Goal: Task Accomplishment & Management: Use online tool/utility

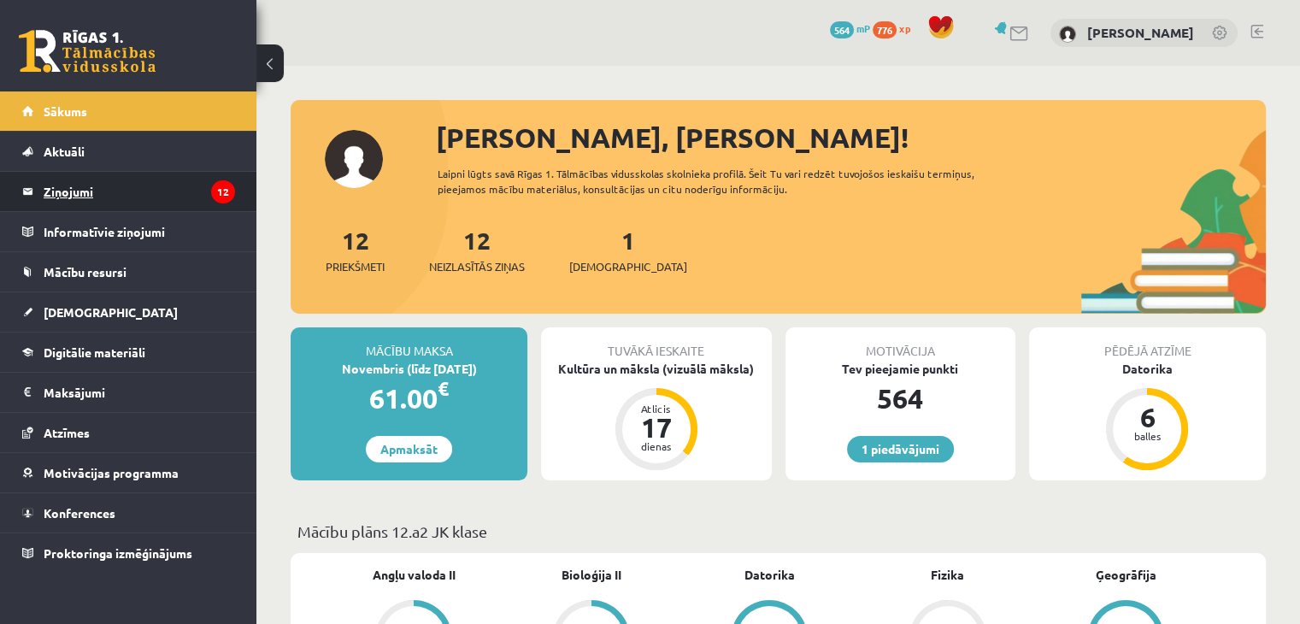
click at [57, 195] on legend "Ziņojumi 12" at bounding box center [139, 191] width 191 height 39
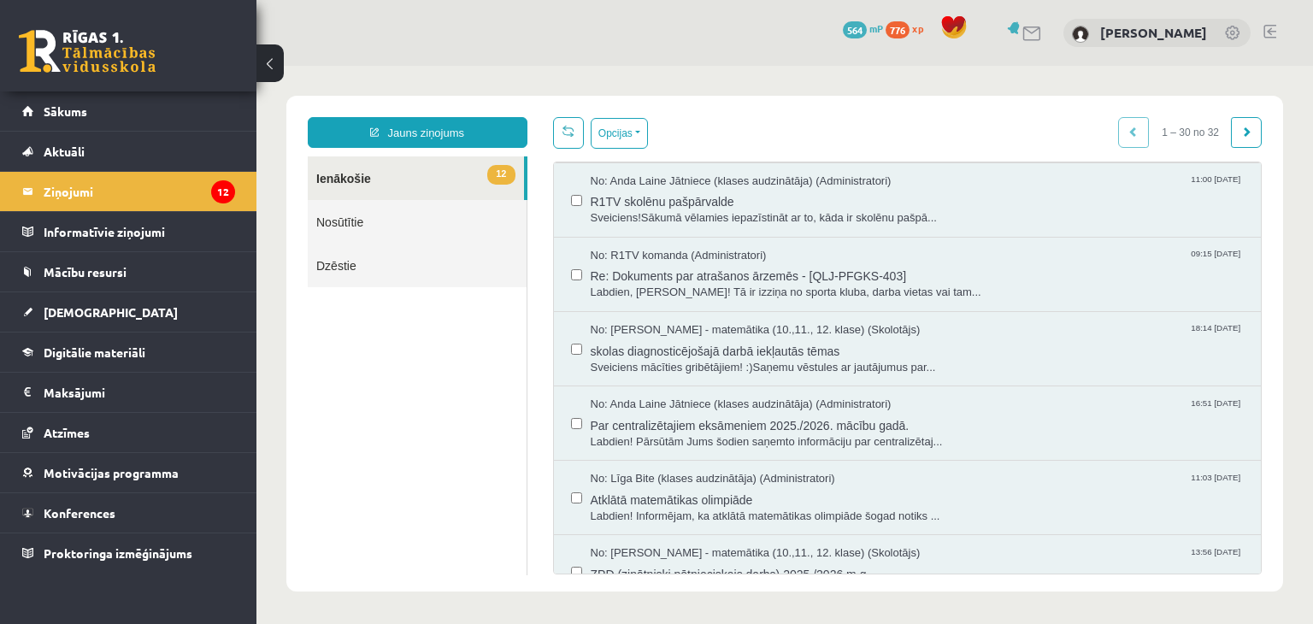
scroll to position [450, 0]
click at [611, 343] on span "skolas diagnosticējošajā darbā iekļautās tēmas" at bounding box center [918, 345] width 654 height 21
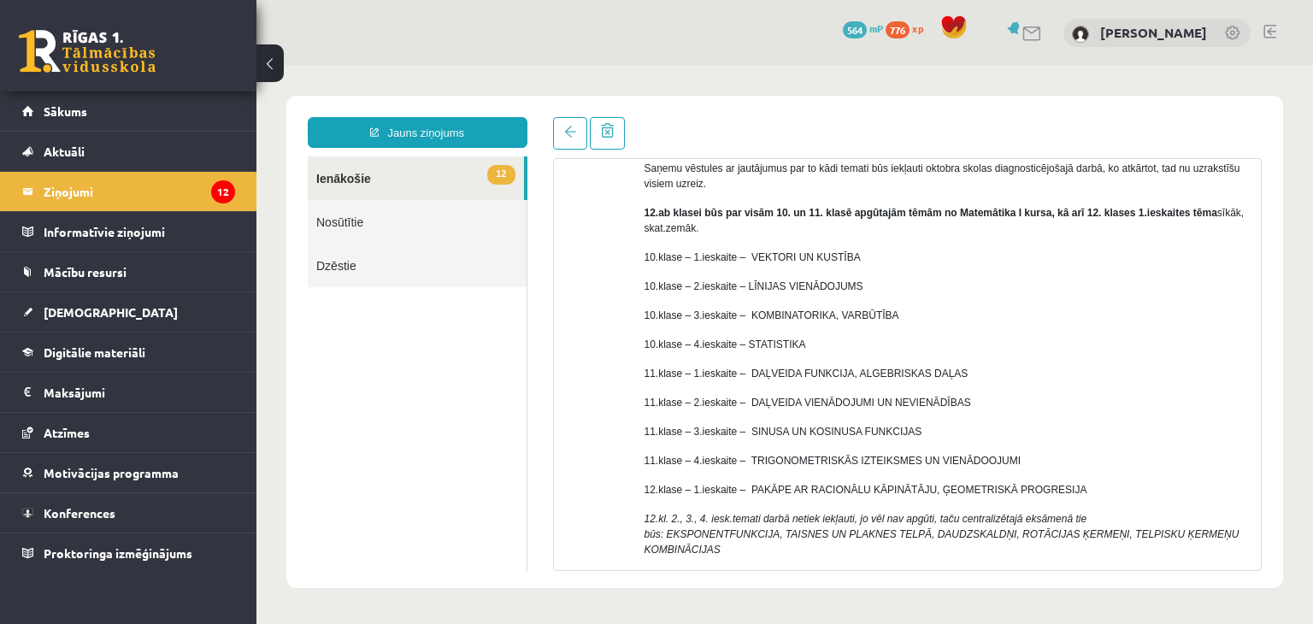
scroll to position [174, 0]
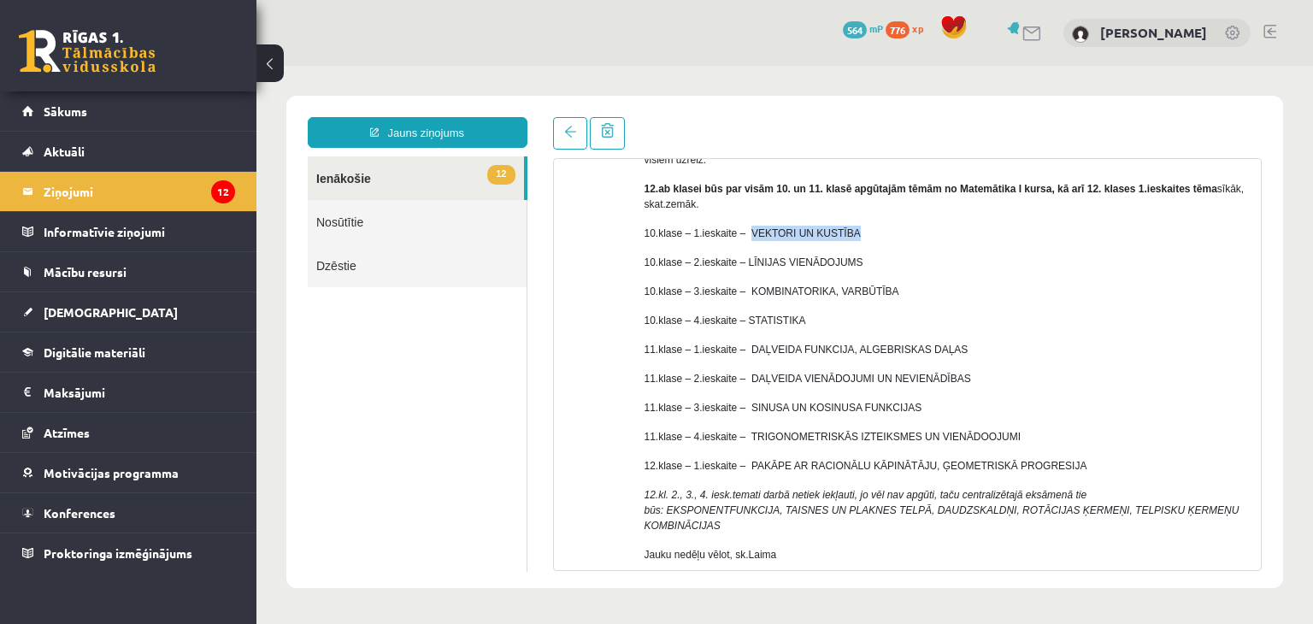
drag, startPoint x: 749, startPoint y: 227, endPoint x: 876, endPoint y: 230, distance: 127.4
click at [876, 230] on p "10.klase – 1.ieskaite – VEKTORI UN KUSTĪBA" at bounding box center [947, 233] width 604 height 15
drag, startPoint x: 739, startPoint y: 256, endPoint x: 886, endPoint y: 266, distance: 148.2
click at [886, 266] on p "10.klase – 2.ieskaite – LĪNIJAS VIENĀDOJUMS" at bounding box center [947, 262] width 604 height 15
drag, startPoint x: 738, startPoint y: 295, endPoint x: 958, endPoint y: 295, distance: 220.6
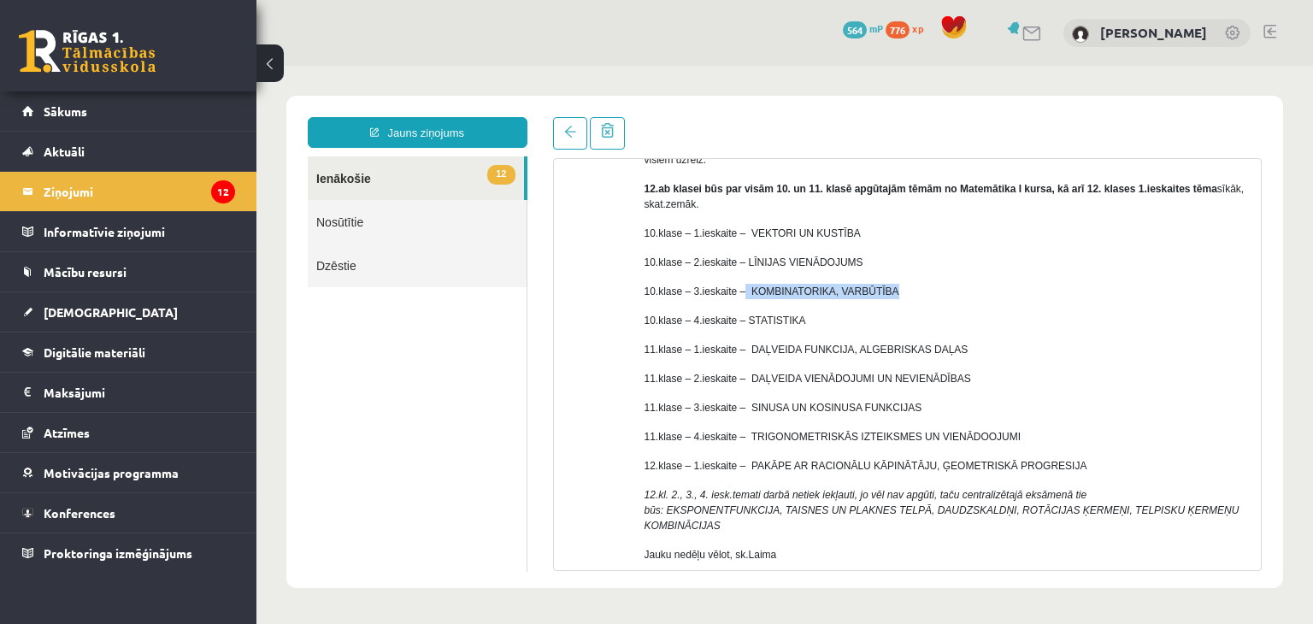
click at [958, 295] on p "10.klase – 3.ieskaite – KOMBINATORIKA, VARBŪTĪBA" at bounding box center [947, 291] width 604 height 15
drag, startPoint x: 741, startPoint y: 320, endPoint x: 869, endPoint y: 308, distance: 128.8
click at [869, 308] on div "Sveiciens mācīties gribētājiem! :) Saņemu vēstules ar jautājumus par to kādi te…" at bounding box center [947, 341] width 604 height 499
drag, startPoint x: 740, startPoint y: 350, endPoint x: 1010, endPoint y: 341, distance: 269.4
click at [1010, 342] on p "11.klase – 1.ieskaite – DAĻVEIDA FUNKCIJA, ALGEBRISKAS DAĻAS" at bounding box center [947, 349] width 604 height 15
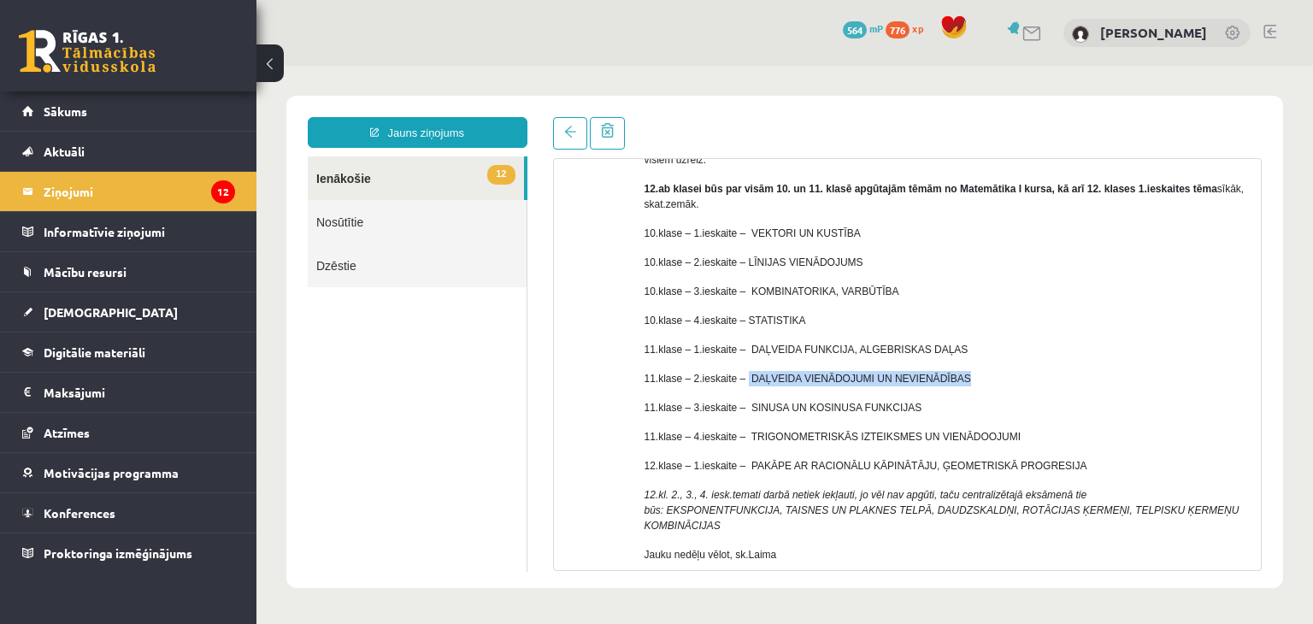
drag, startPoint x: 744, startPoint y: 382, endPoint x: 1032, endPoint y: 381, distance: 288.1
click at [1032, 381] on p "11.klase – 2.ieskaite – DAĻVEIDA VIENĀDOJUMI UN NEVIENĀDĪBAS" at bounding box center [947, 378] width 604 height 15
drag, startPoint x: 744, startPoint y: 408, endPoint x: 983, endPoint y: 407, distance: 239.4
click at [983, 407] on p "11.klase – 3.ieskaite – SINUSA UN KOSINUSA FUNKCIJAS" at bounding box center [947, 407] width 604 height 15
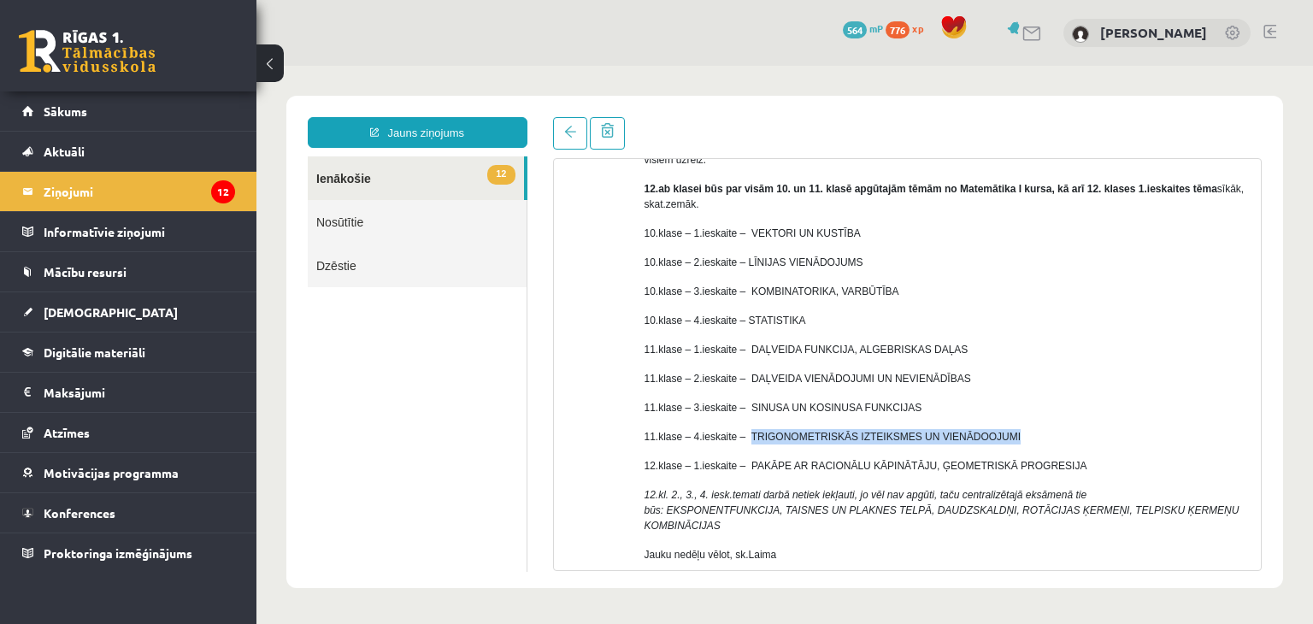
drag, startPoint x: 745, startPoint y: 437, endPoint x: 1022, endPoint y: 437, distance: 276.1
click at [1022, 437] on p "11.klase – 4.ieskaite – TRIGONOMETRISKĀS IZTEIKSMES UN VIENĀDOOJUMI" at bounding box center [947, 436] width 604 height 15
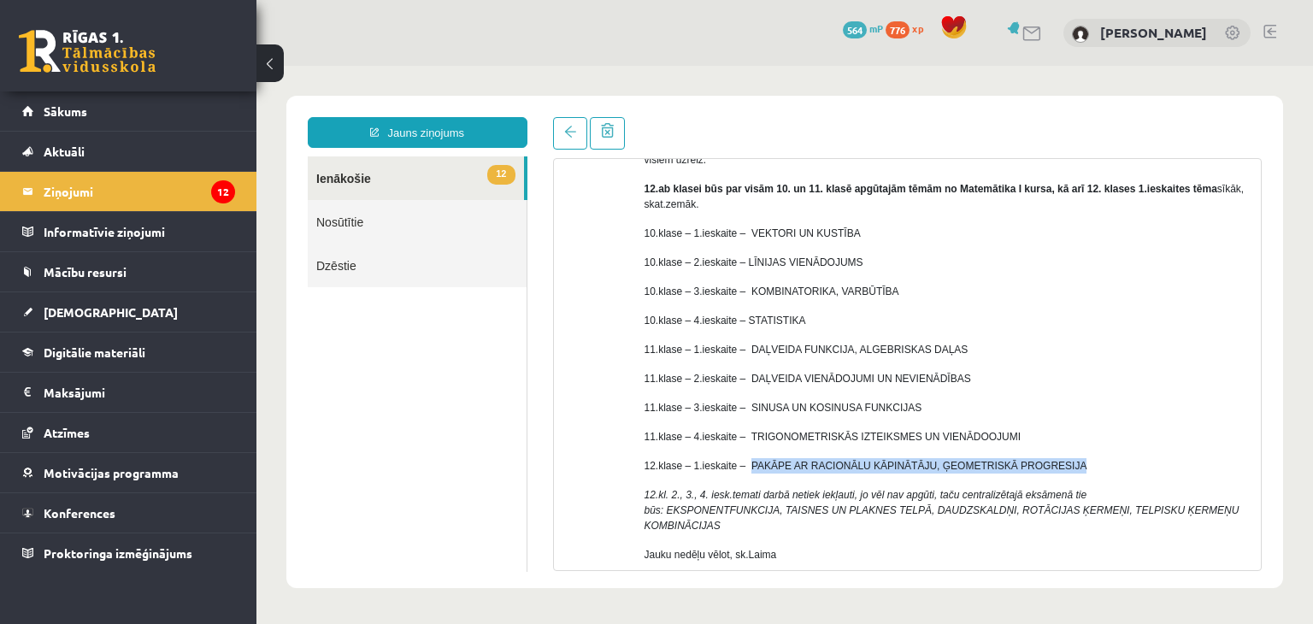
drag, startPoint x: 745, startPoint y: 463, endPoint x: 1112, endPoint y: 457, distance: 366.8
click at [1112, 458] on p "12.klase – 1.ieskaite – PAKĀPE AR RACIONĀLU KĀPINĀTĀJU, ĢEOMETRISKĀ PROGRESIJA" at bounding box center [947, 465] width 604 height 15
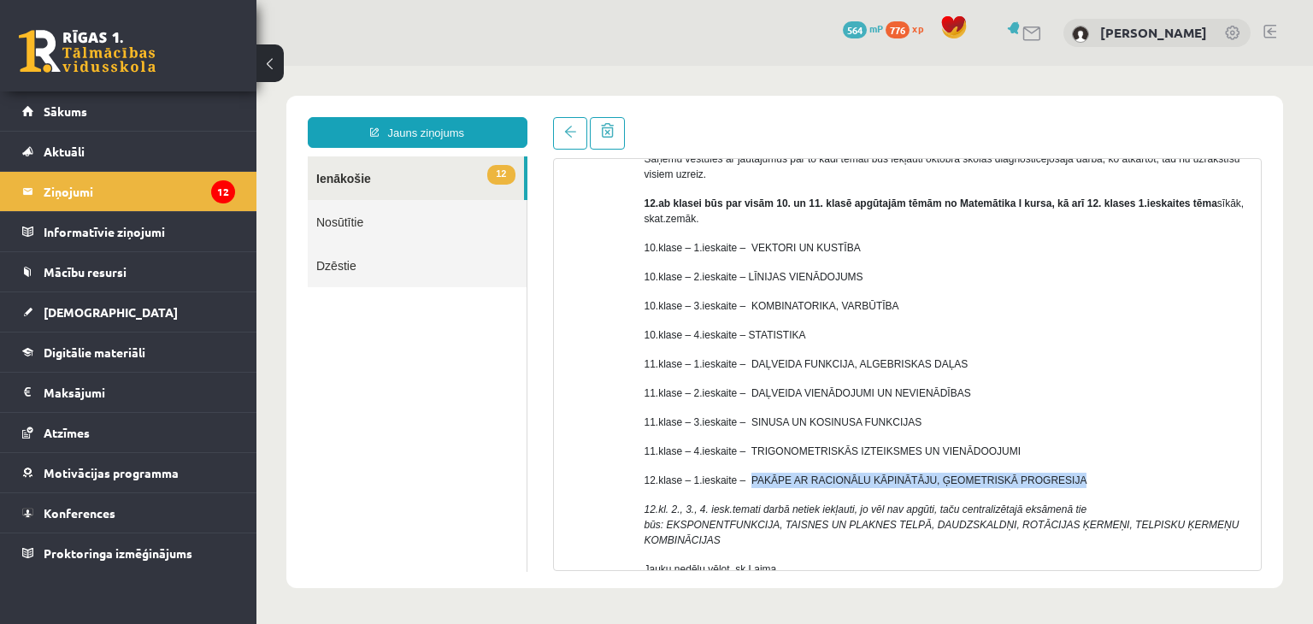
scroll to position [176, 0]
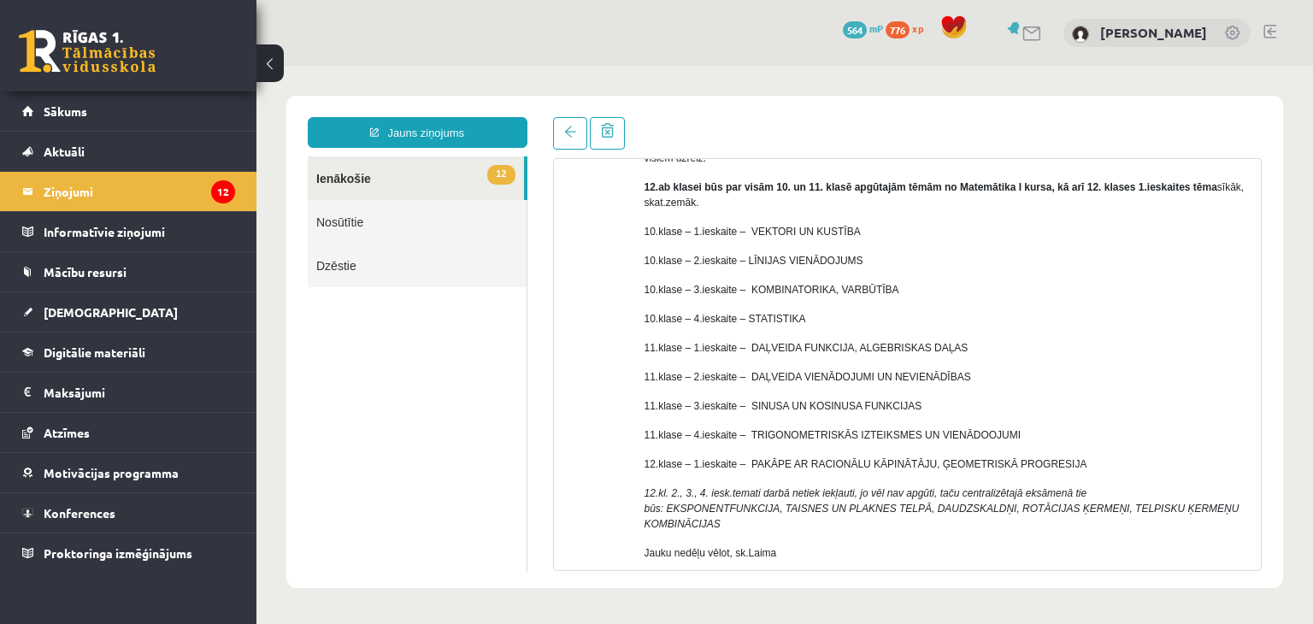
click at [585, 262] on div at bounding box center [592, 347] width 50 height 574
drag, startPoint x: 848, startPoint y: 252, endPoint x: 636, endPoint y: 264, distance: 212.3
click at [636, 264] on div "No: Laima Tukāne - Grosa - matemātika (10.,11., 12. klase) (Skolotājs) Sveicien…" at bounding box center [908, 347] width 682 height 574
click at [715, 278] on div "Sveiciens mācīties gribētājiem! :) Saņemu vēstules ar jautājumus par to kādi te…" at bounding box center [947, 340] width 604 height 499
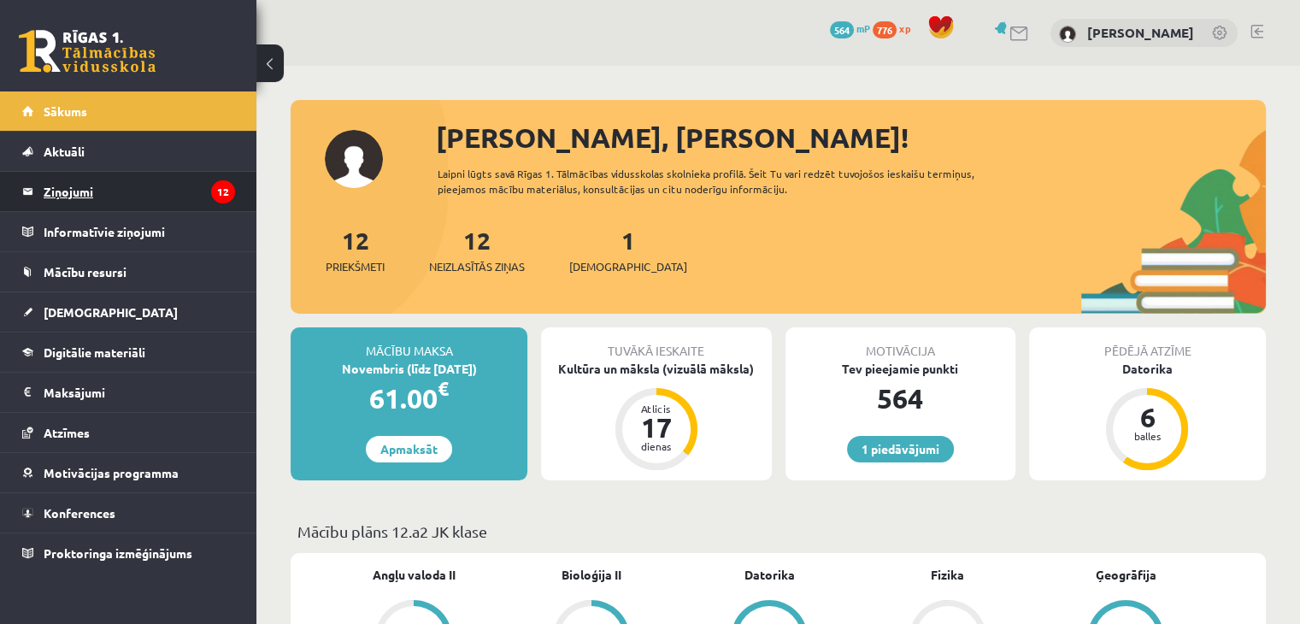
click at [51, 206] on legend "Ziņojumi 12" at bounding box center [139, 191] width 191 height 39
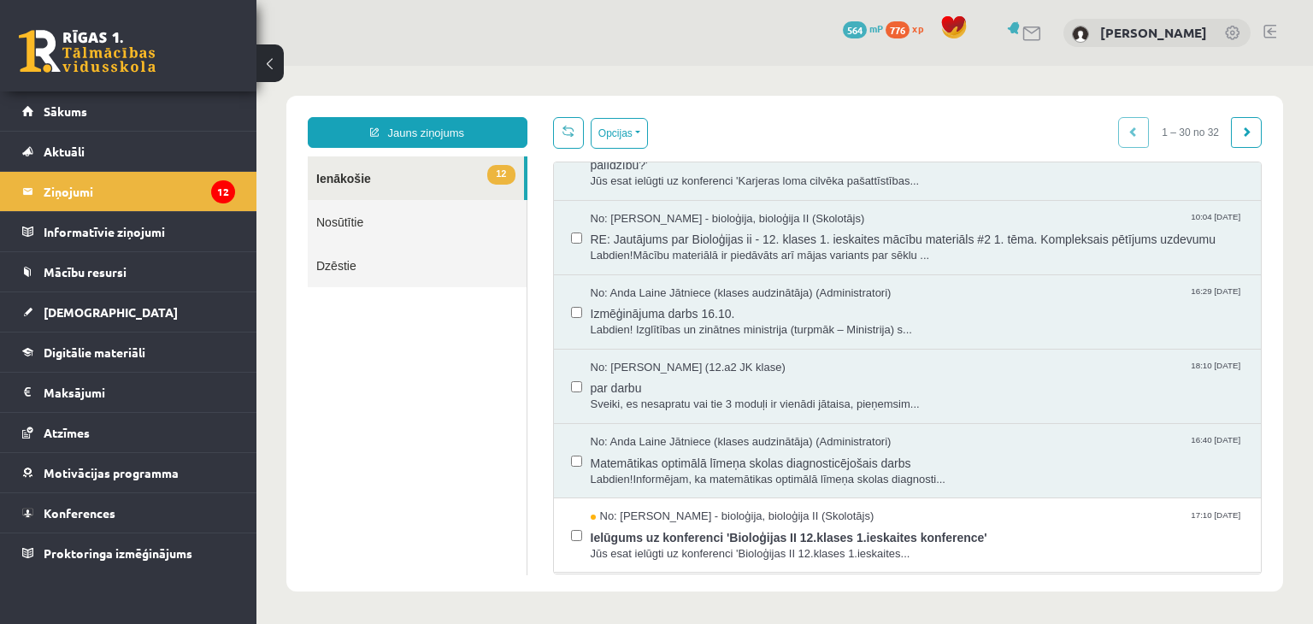
scroll to position [938, 0]
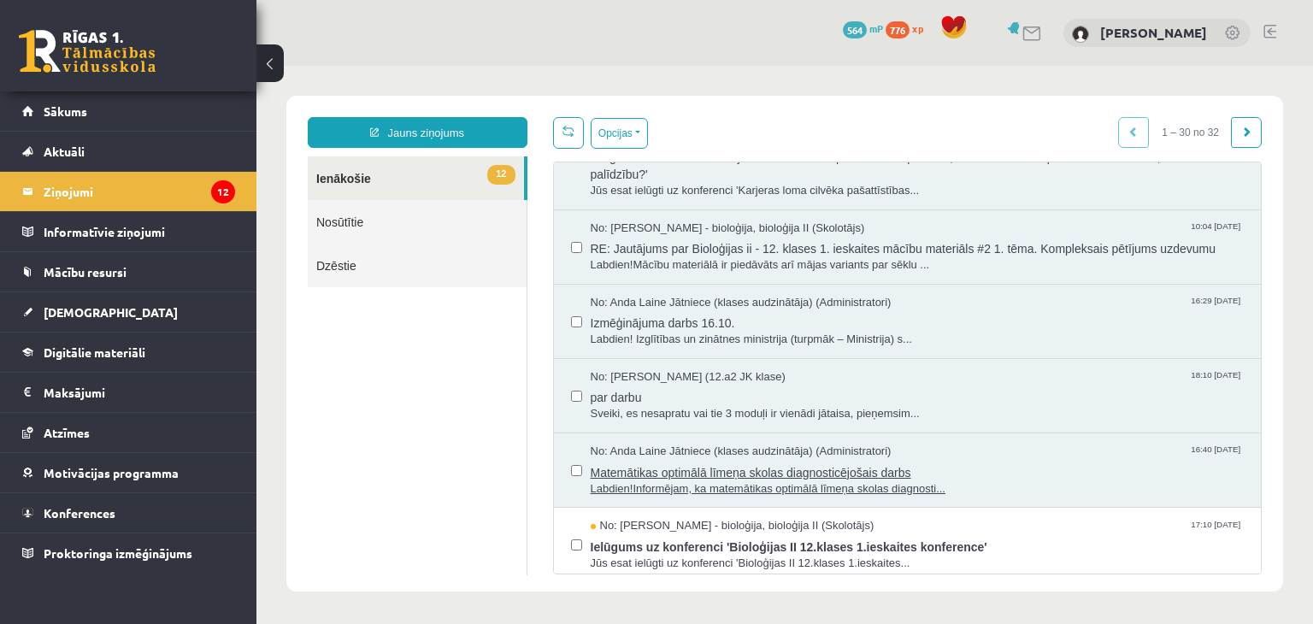
click at [647, 465] on span "Matemātikas optimālā līmeņa skolas diagnosticējošais darbs" at bounding box center [918, 470] width 654 height 21
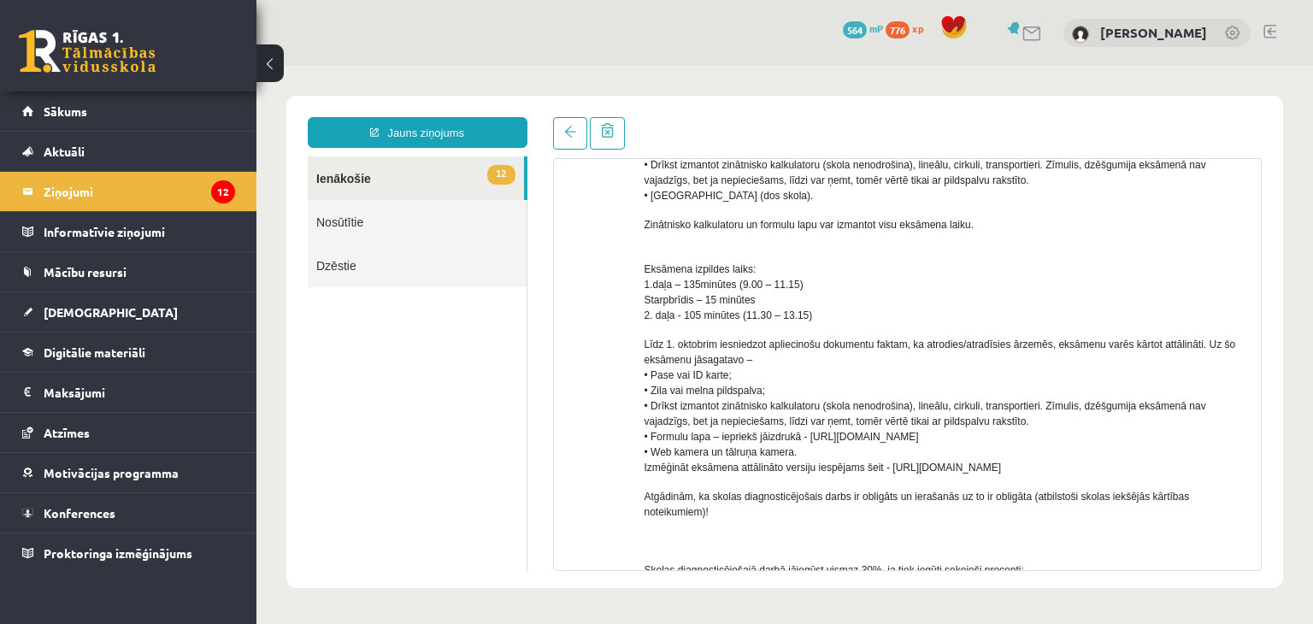
scroll to position [407, 0]
drag, startPoint x: 889, startPoint y: 471, endPoint x: 1046, endPoint y: 464, distance: 157.4
click at [1046, 464] on p "Līdz 1. oktobrim iesniedzot apliecinošu dokumentu faktam, ka atrodies/atradīsie…" at bounding box center [947, 406] width 604 height 138
copy span "[URL][DOMAIN_NAME]"
click at [687, 416] on span "Līdz 1. oktobrim iesniedzot apliecinošu dokumentu faktam, ka atrodies/atradīsie…" at bounding box center [941, 406] width 592 height 135
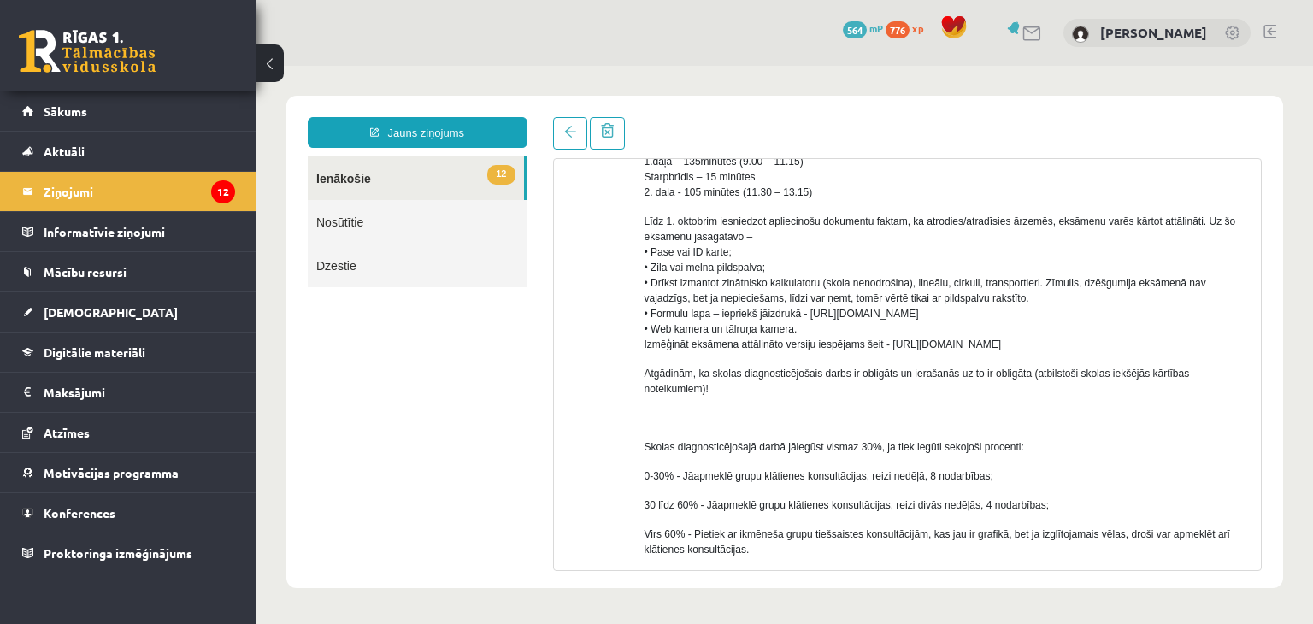
scroll to position [532, 0]
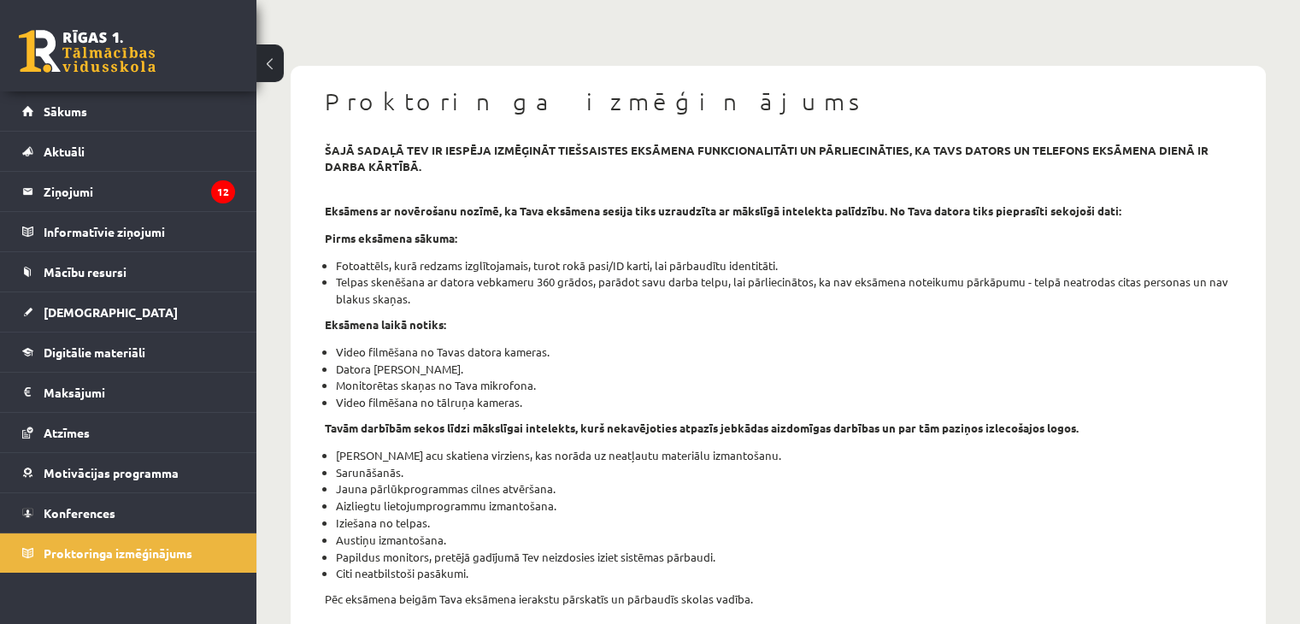
scroll to position [89, 0]
drag, startPoint x: 330, startPoint y: 260, endPoint x: 602, endPoint y: 258, distance: 271.8
click at [602, 259] on ul "Fotoattēls, kurā redzams izglītojamais, turot rokā pasi/ID karti, lai pārbaudīt…" at bounding box center [778, 284] width 907 height 50
drag, startPoint x: 793, startPoint y: 259, endPoint x: 434, endPoint y: 273, distance: 359.3
click at [434, 273] on li "Fotoattēls, kurā redzams izglītojamais, turot rokā pasi/ID karti, lai pārbaudīt…" at bounding box center [784, 267] width 896 height 17
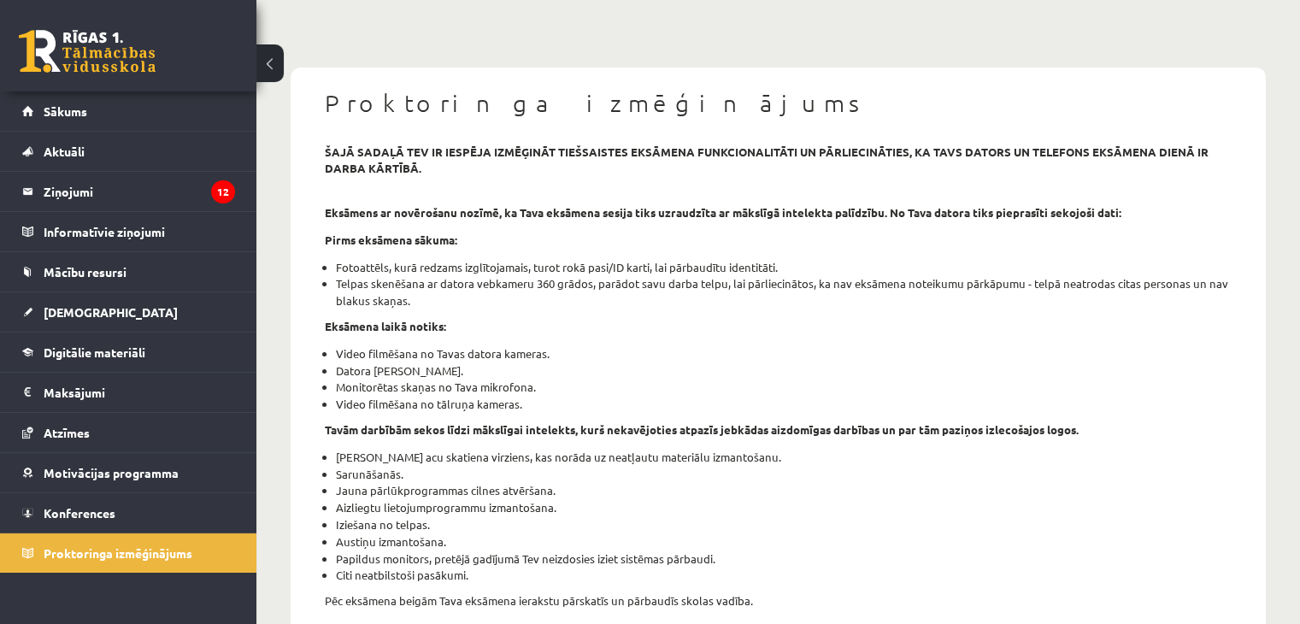
click at [410, 292] on li "Telpas skenēšana ar datora vebkameru 360 grādos, parādot savu darba telpu, lai …" at bounding box center [784, 292] width 896 height 34
drag, startPoint x: 333, startPoint y: 362, endPoint x: 504, endPoint y: 371, distance: 170.3
click at [504, 371] on ul "Video filmēšana no Tavas datora kameras. Datora ekrāna koplietošana. Monitorēta…" at bounding box center [778, 379] width 907 height 68
drag, startPoint x: 328, startPoint y: 386, endPoint x: 542, endPoint y: 380, distance: 213.8
click at [542, 380] on ul "Video filmēšana no Tavas datora kameras. Datora ekrāna koplietošana. Monitorēta…" at bounding box center [778, 379] width 907 height 68
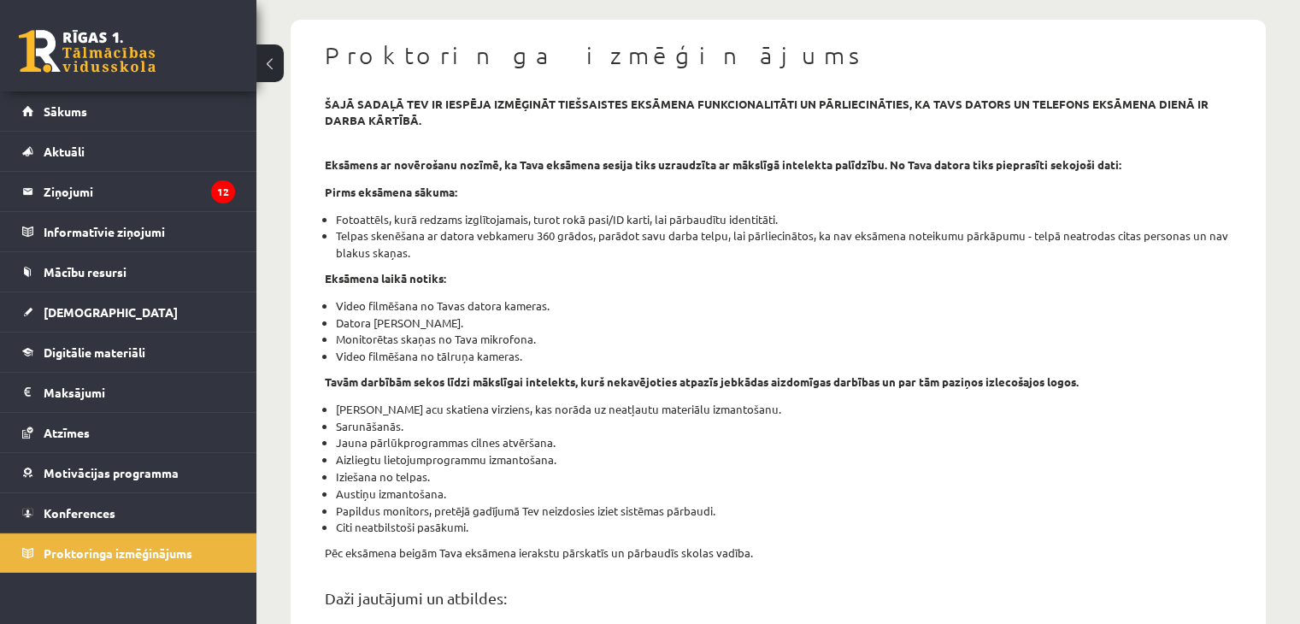
scroll to position [143, 0]
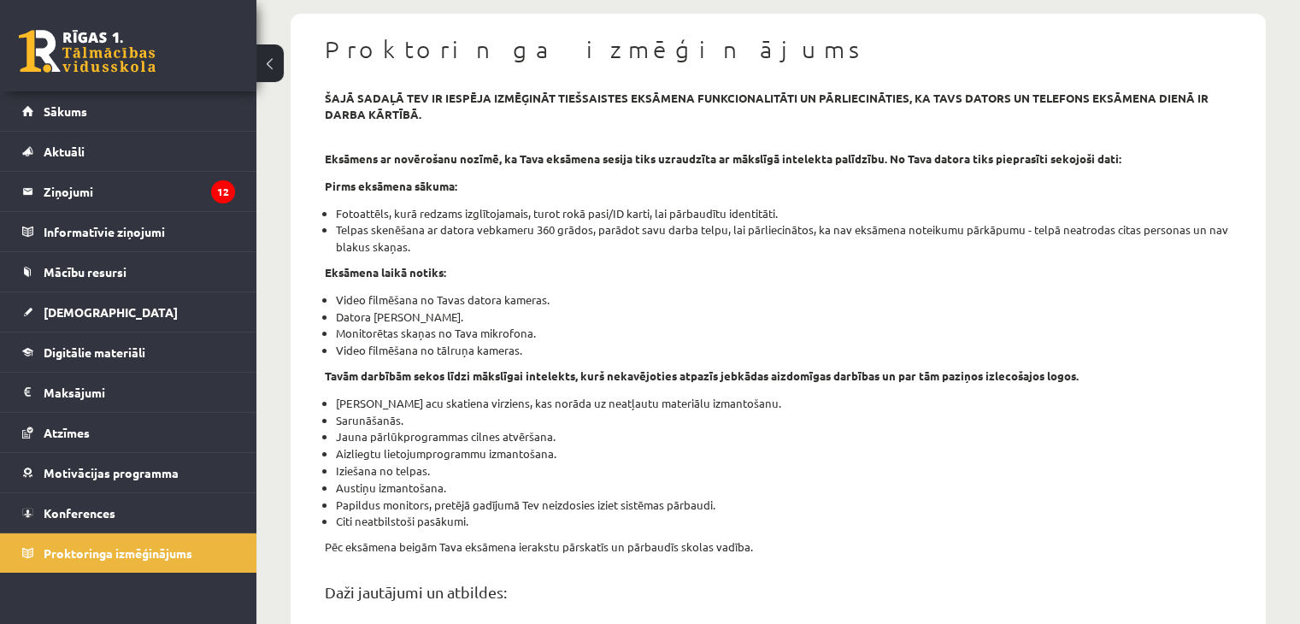
drag, startPoint x: 544, startPoint y: 356, endPoint x: 318, endPoint y: 348, distance: 225.8
click at [318, 348] on div "šajā sadaļā tev ir iespēja izmēģināt tiešsaistes eksāmena funkcionalitāti un pā…" at bounding box center [778, 533] width 933 height 886
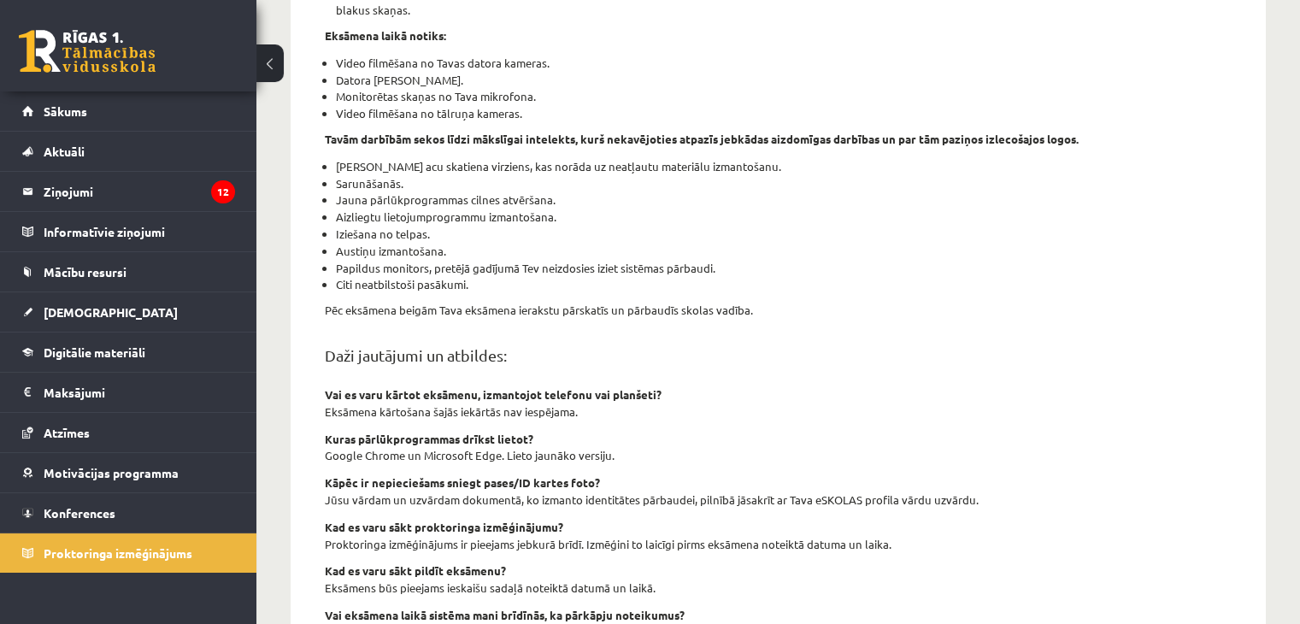
scroll to position [556, 0]
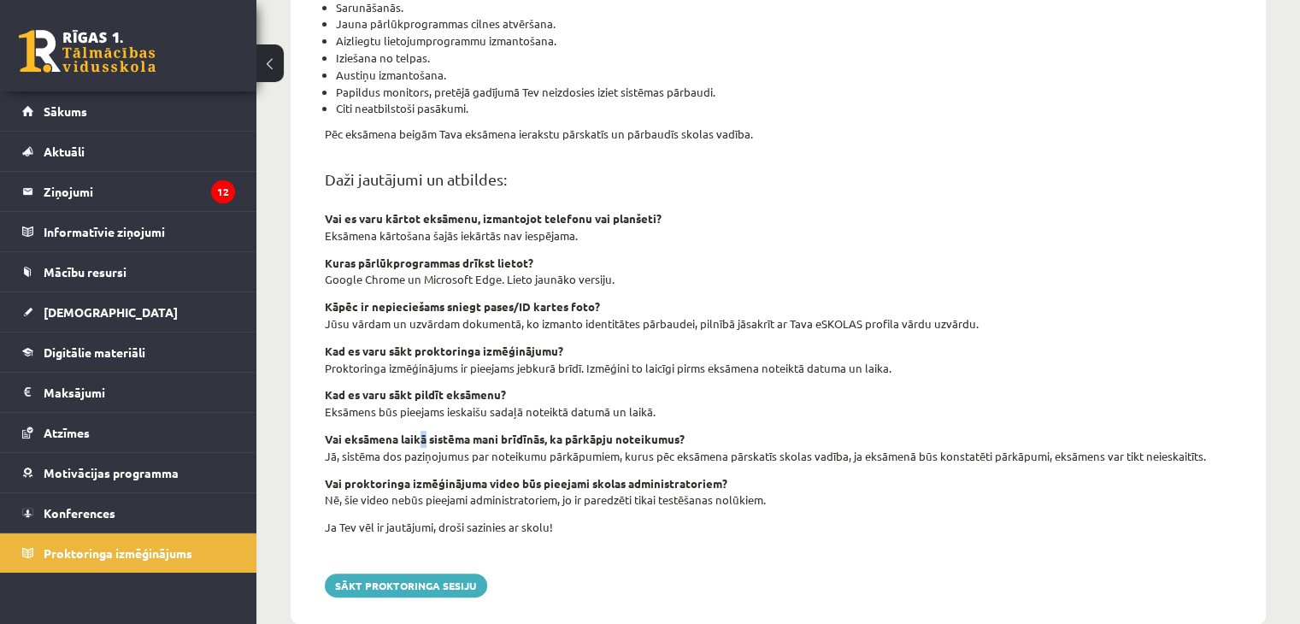
drag, startPoint x: 454, startPoint y: 486, endPoint x: 424, endPoint y: 421, distance: 70.8
click at [424, 421] on div "šajā sadaļā tev ir iespēja izmēģināt tiešsaistes eksāmena funkcionalitāti un pā…" at bounding box center [778, 120] width 933 height 886
click at [406, 586] on button "Sākt proktoringa sesiju" at bounding box center [406, 586] width 162 height 24
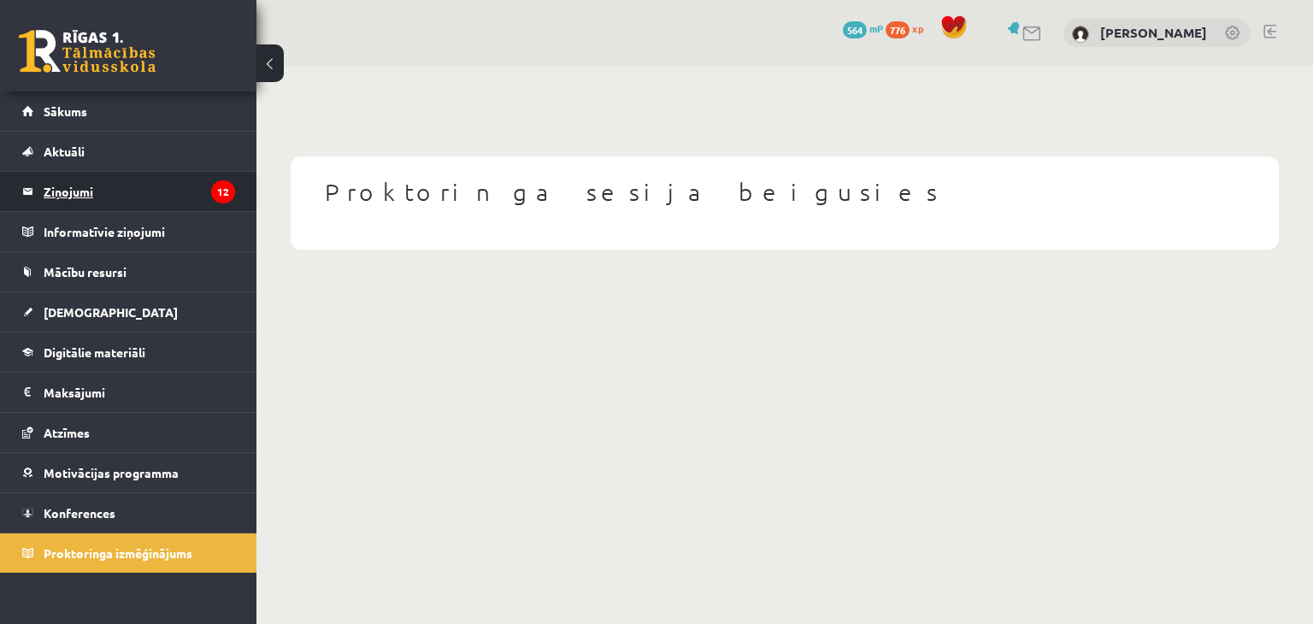
click at [62, 188] on legend "Ziņojumi 12" at bounding box center [139, 191] width 191 height 39
